Goal: Task Accomplishment & Management: Manage account settings

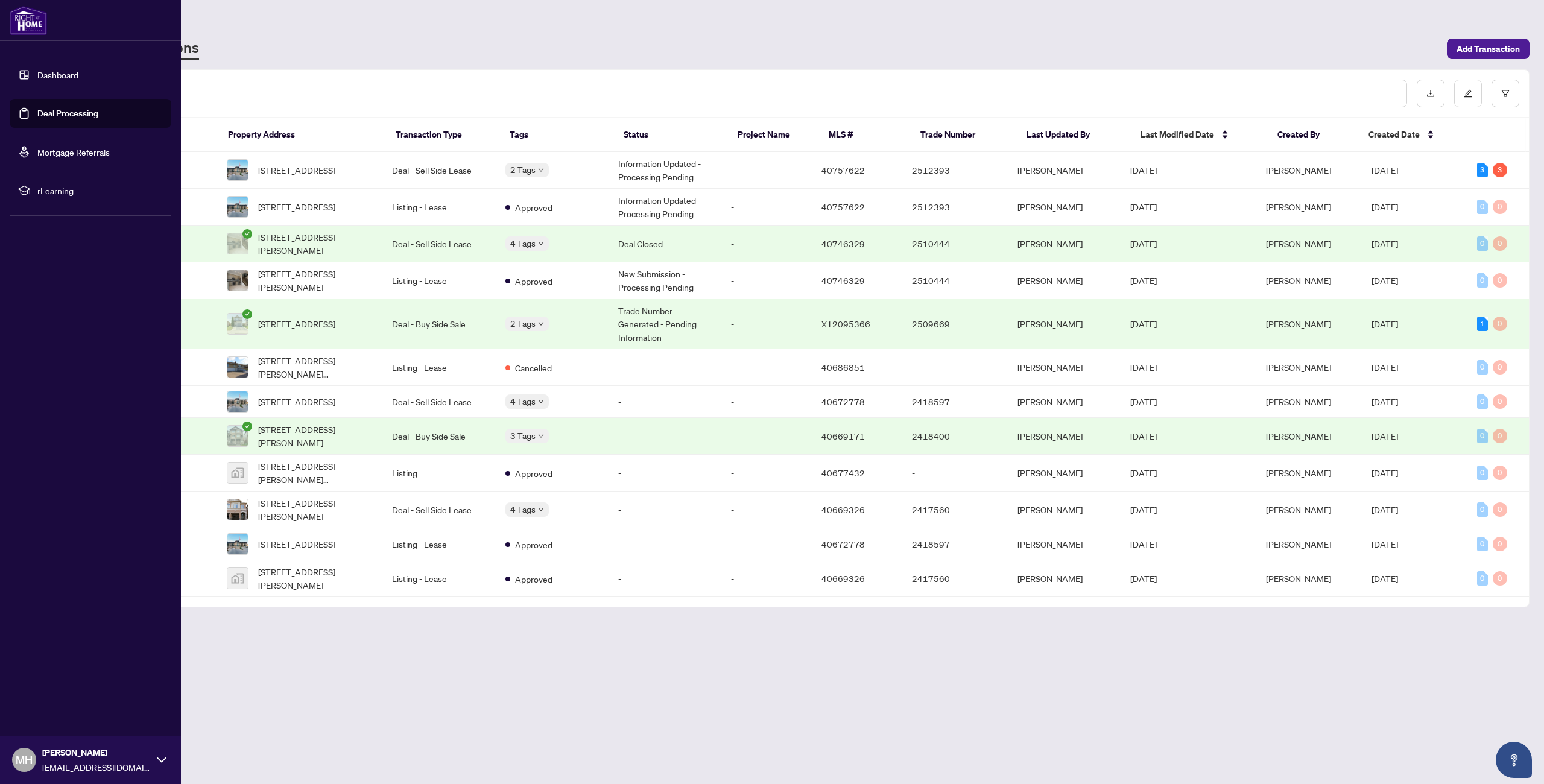
click at [38, 76] on link "Dashboard" at bounding box center [58, 75] width 41 height 11
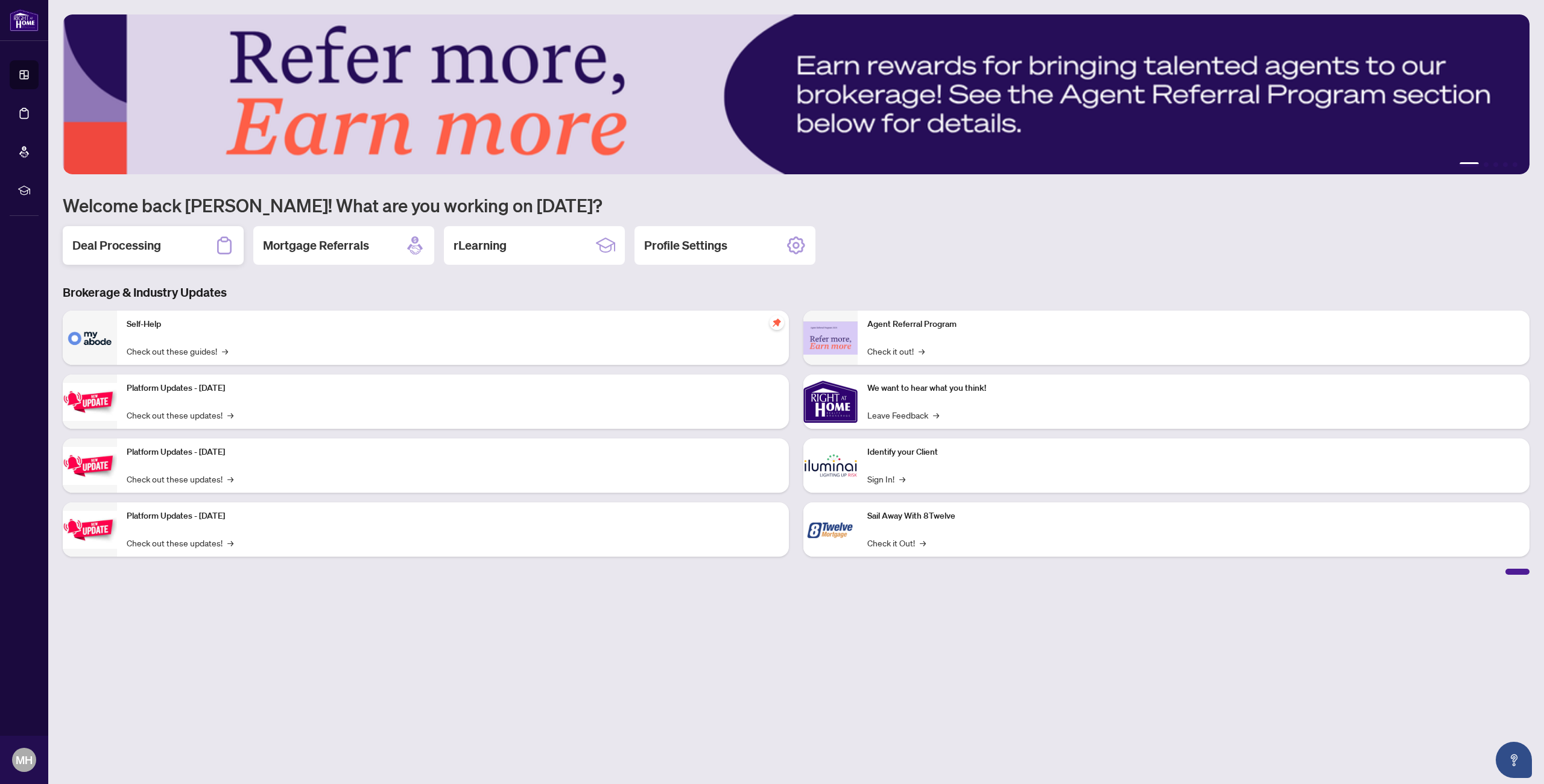
click at [120, 242] on h2 "Deal Processing" at bounding box center [117, 246] width 89 height 17
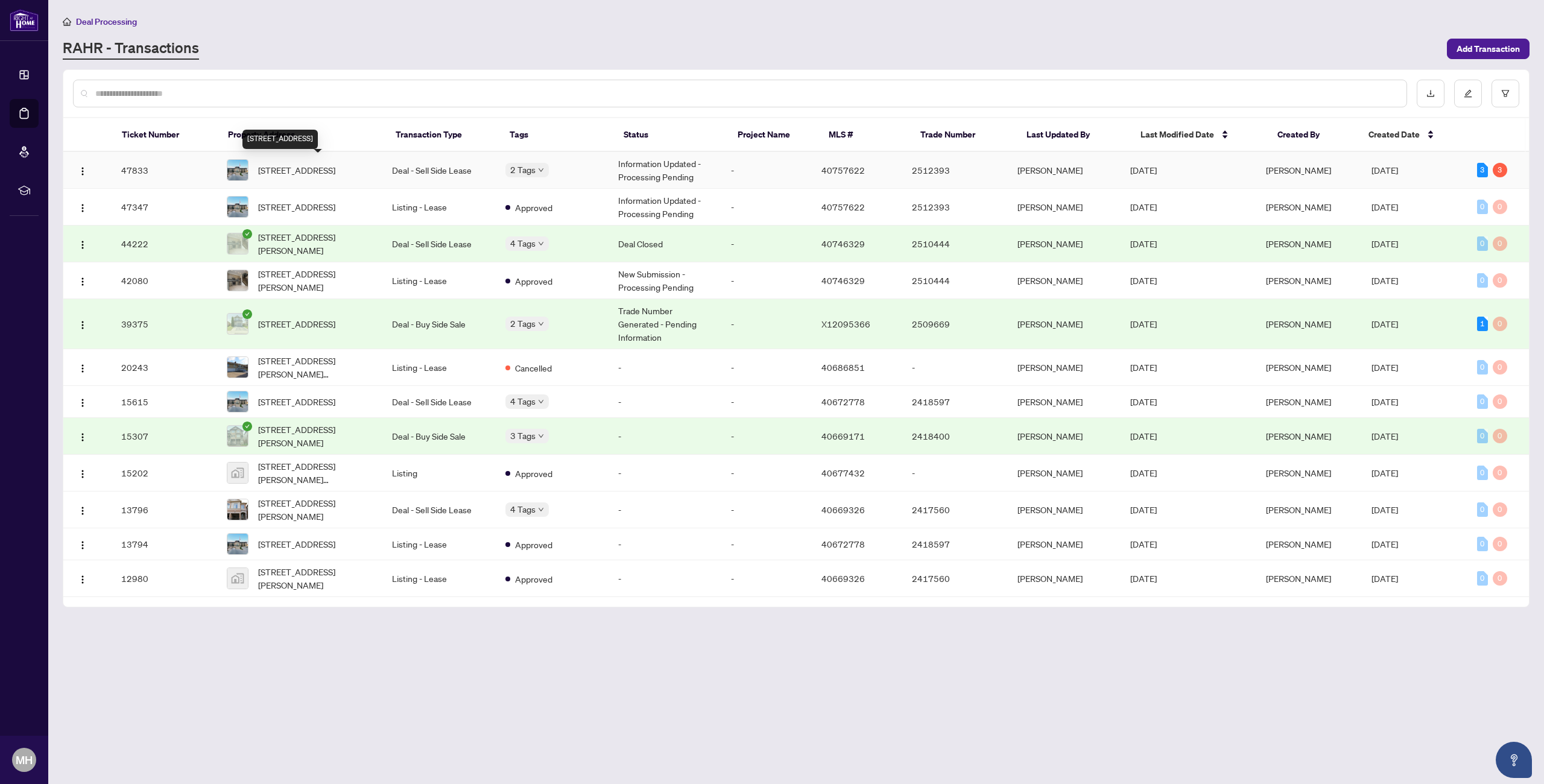
click at [335, 163] on span "[STREET_ADDRESS]" at bounding box center [297, 170] width 77 height 13
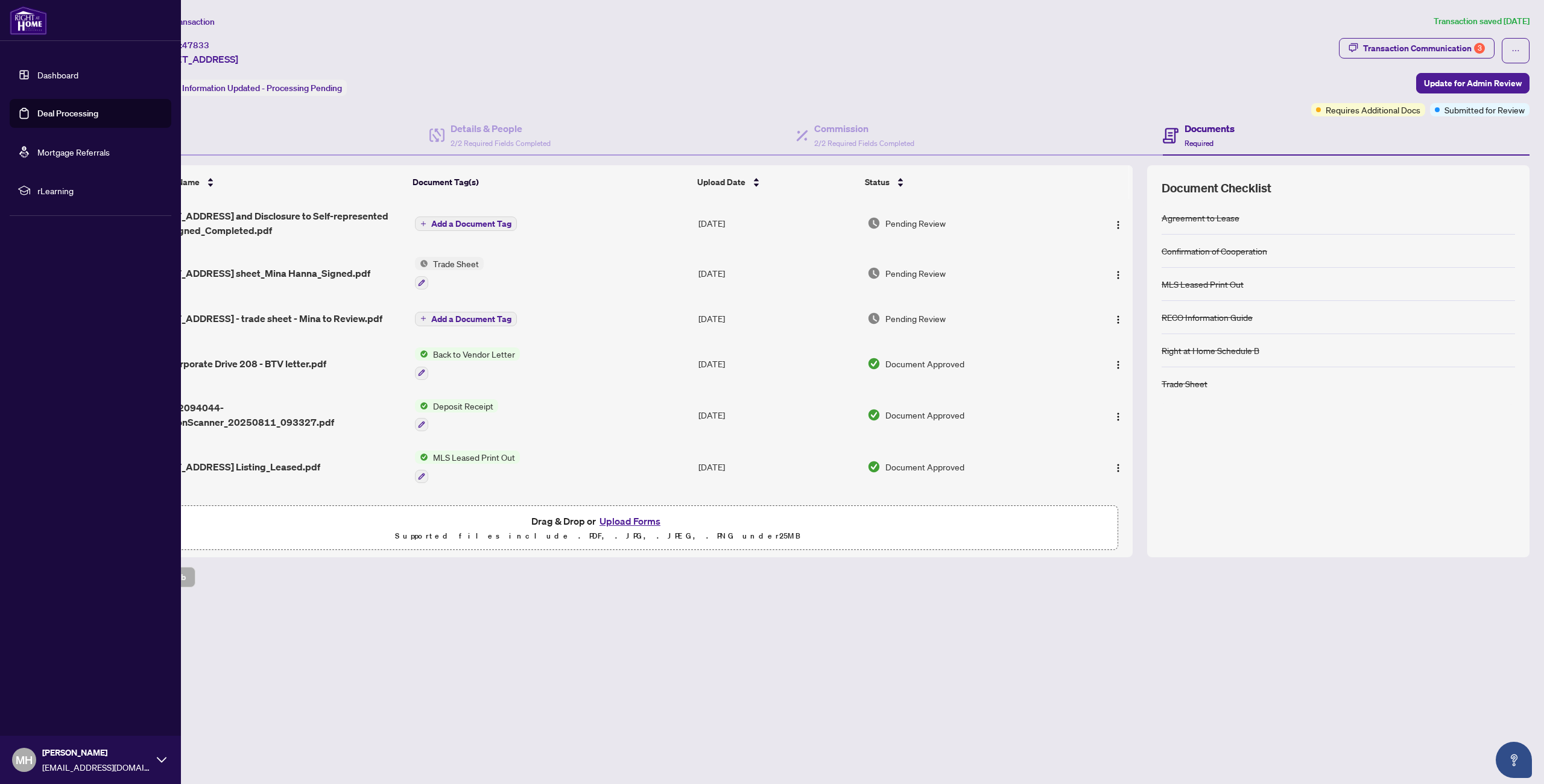
click at [38, 77] on link "Dashboard" at bounding box center [58, 75] width 41 height 11
